Goal: Information Seeking & Learning: Understand process/instructions

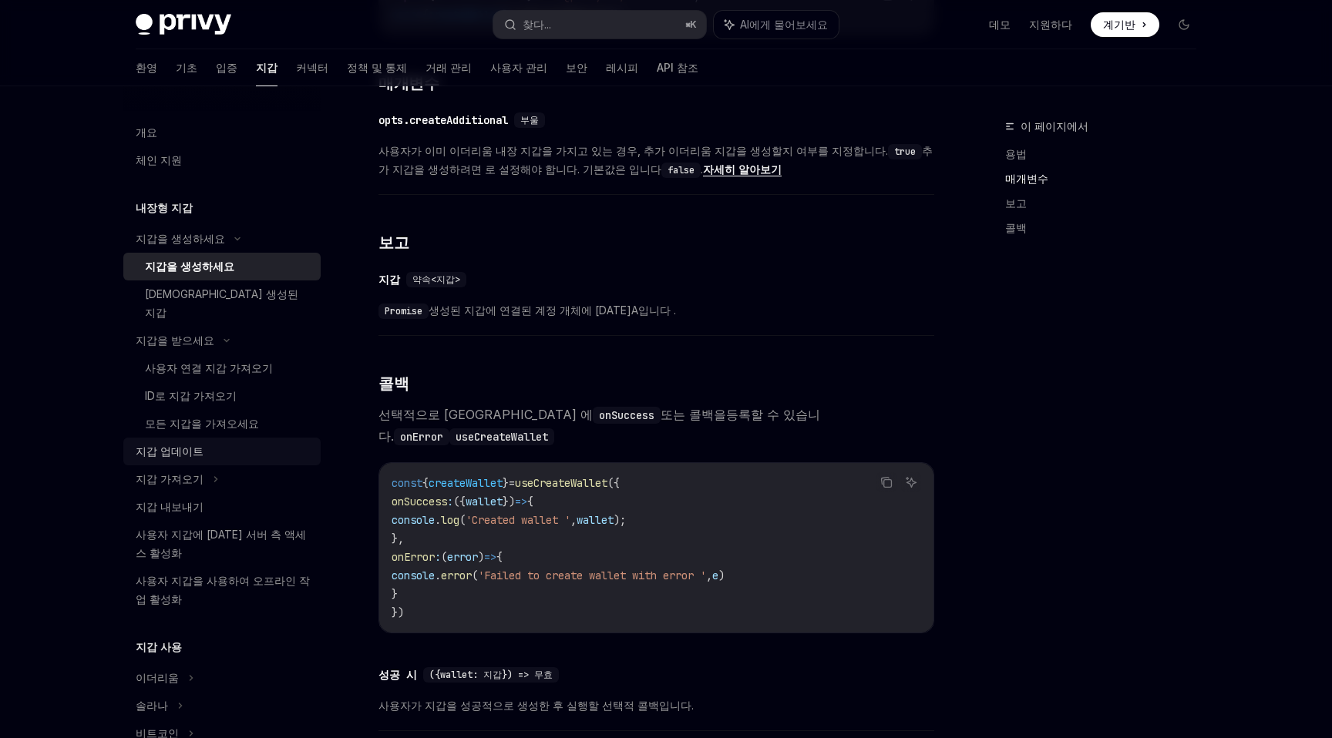
click at [239, 442] on div "지갑 업데이트" at bounding box center [224, 451] width 176 height 18
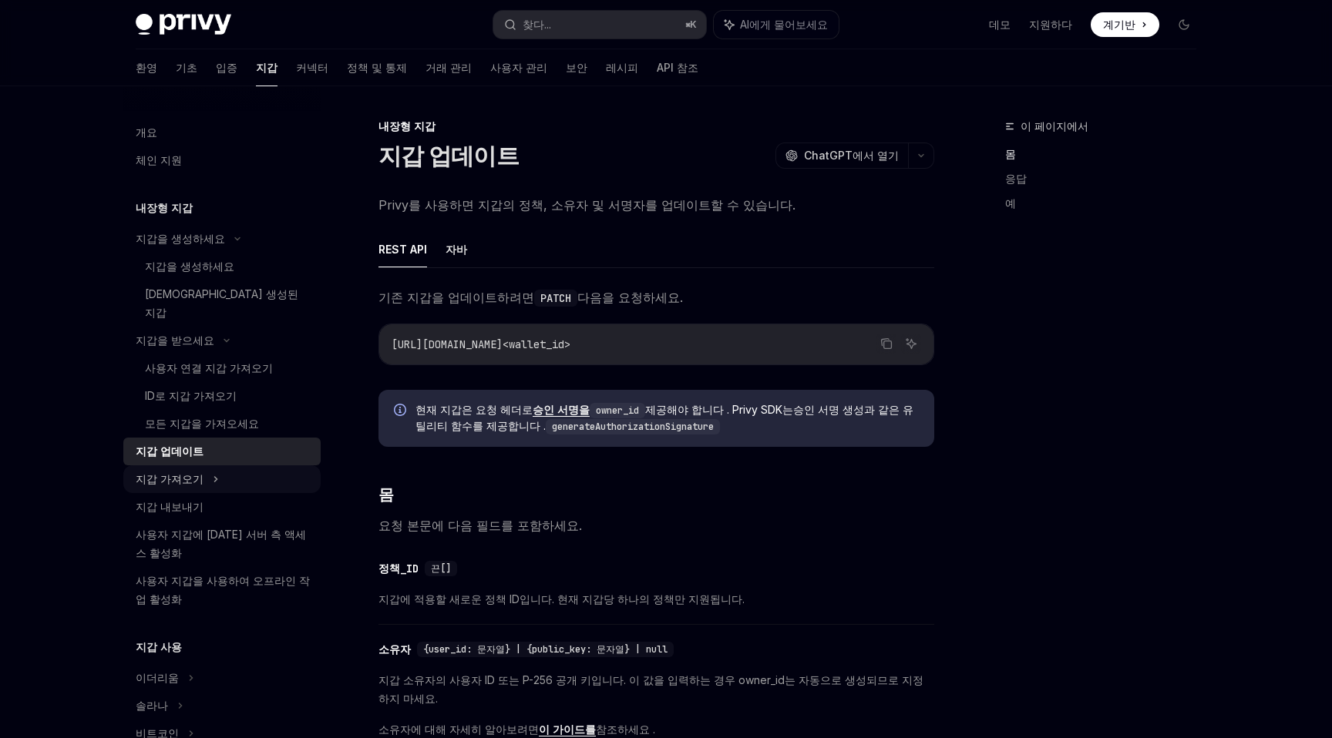
click at [170, 472] on font "지갑 가져오기" at bounding box center [170, 478] width 68 height 13
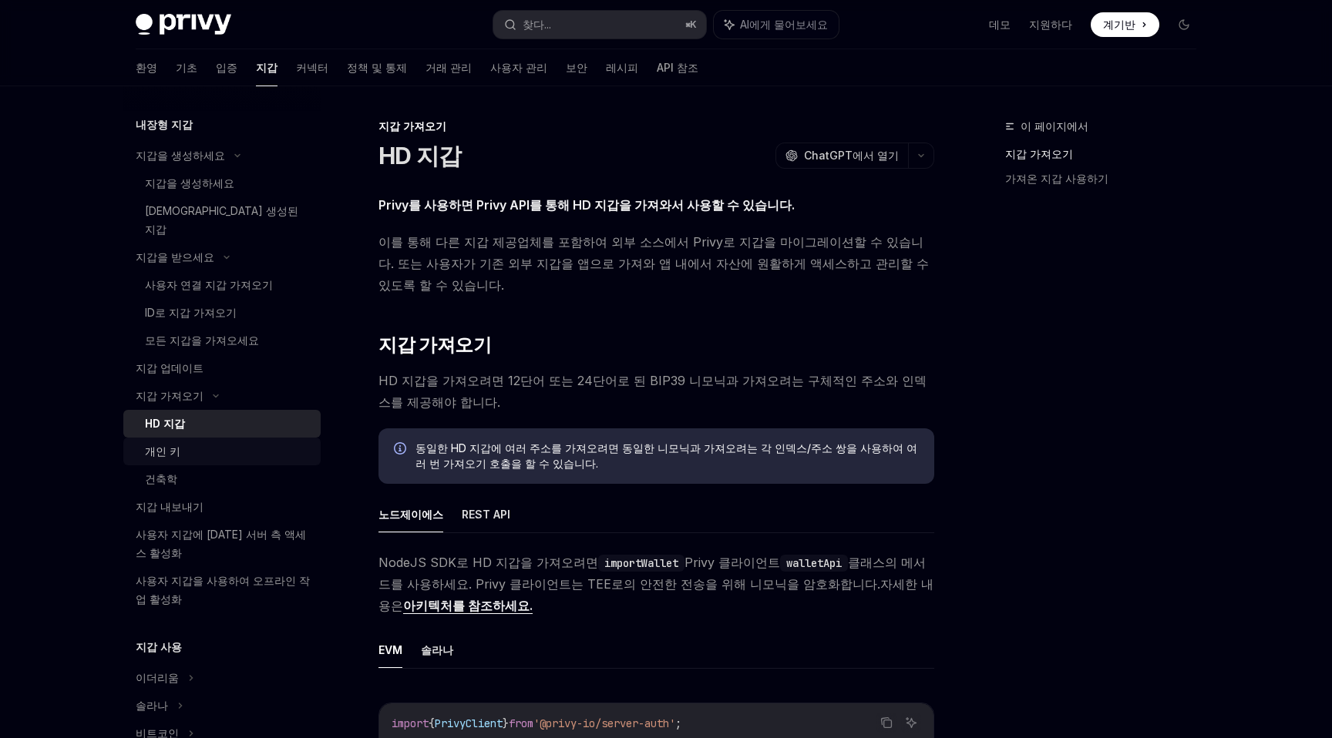
scroll to position [84, 0]
click at [203, 443] on link "개인 키" at bounding box center [221, 451] width 197 height 28
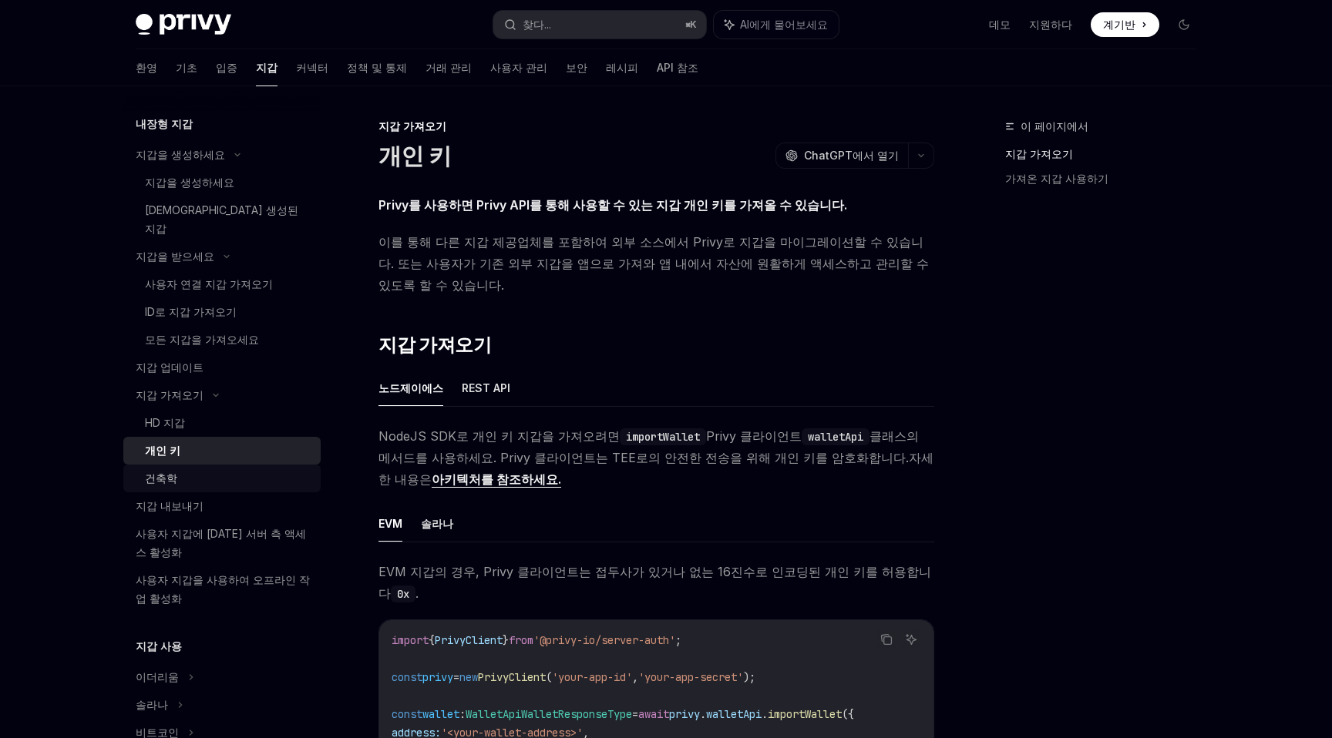
click at [188, 469] on div "건축학" at bounding box center [228, 478] width 166 height 18
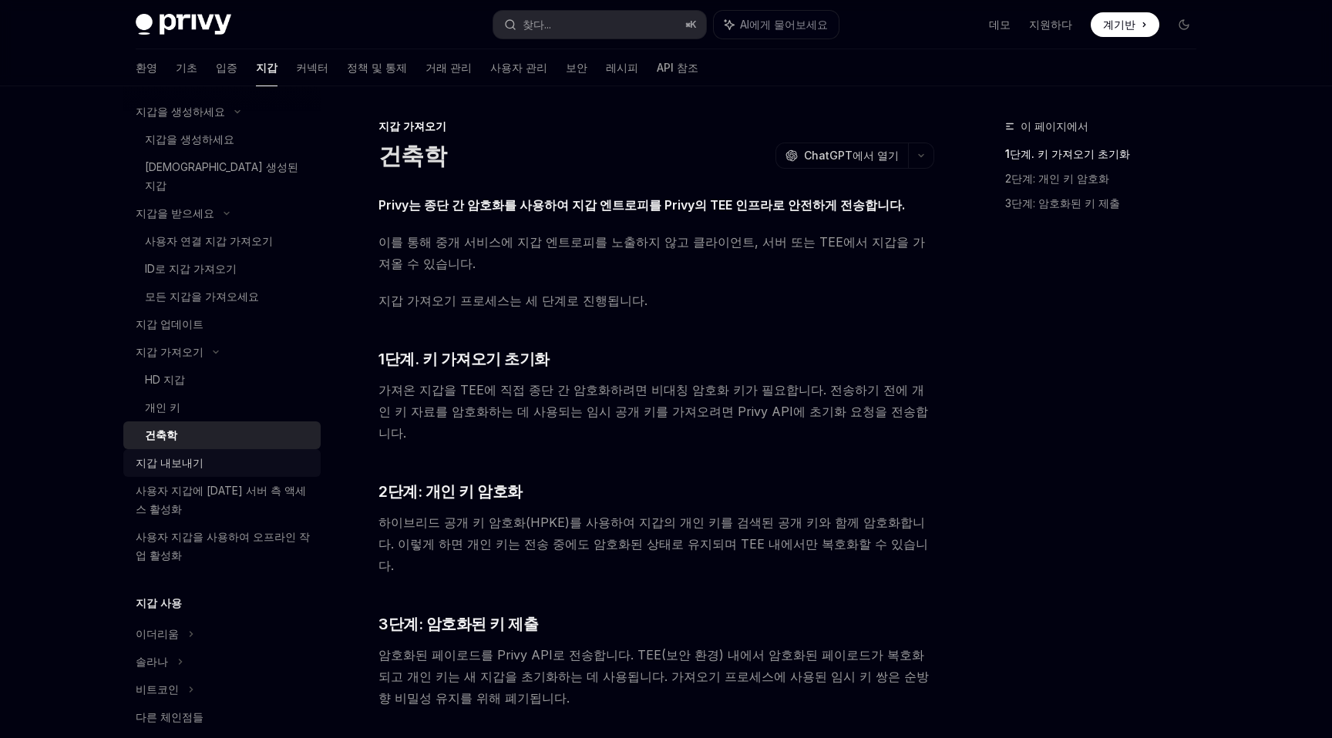
scroll to position [130, 0]
click at [206, 479] on div "사용자 지갑에 [DATE] 서버 측 액세스 활성화" at bounding box center [224, 497] width 176 height 37
type textarea "*"
